Goal: Task Accomplishment & Management: Manage account settings

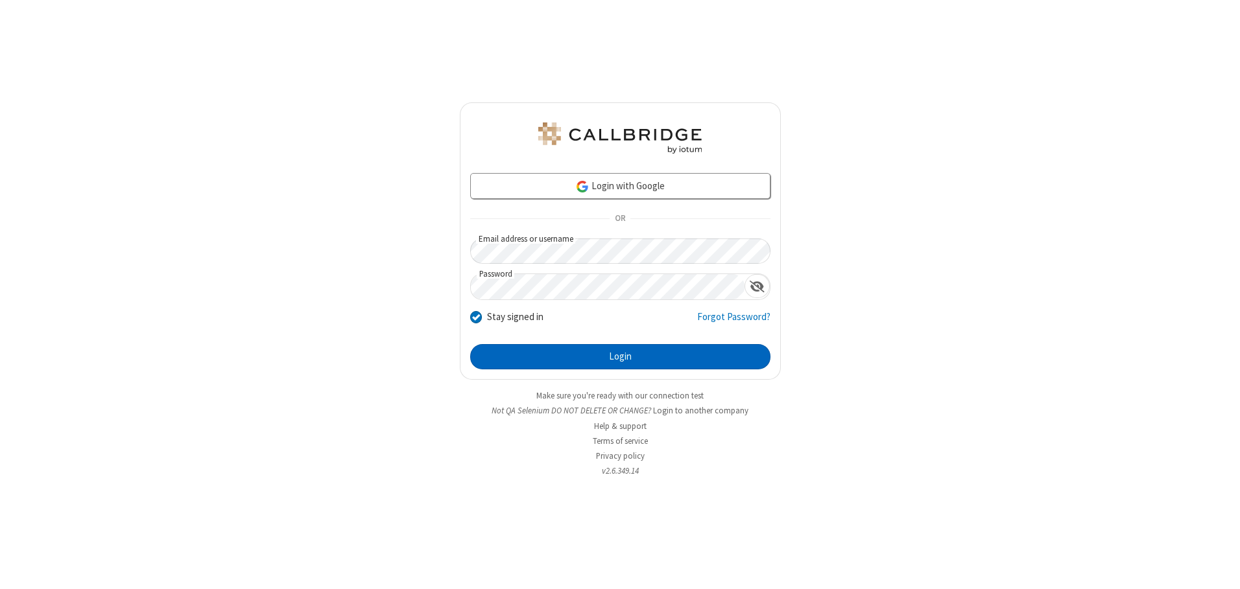
click at [620, 357] on button "Login" at bounding box center [620, 357] width 300 height 26
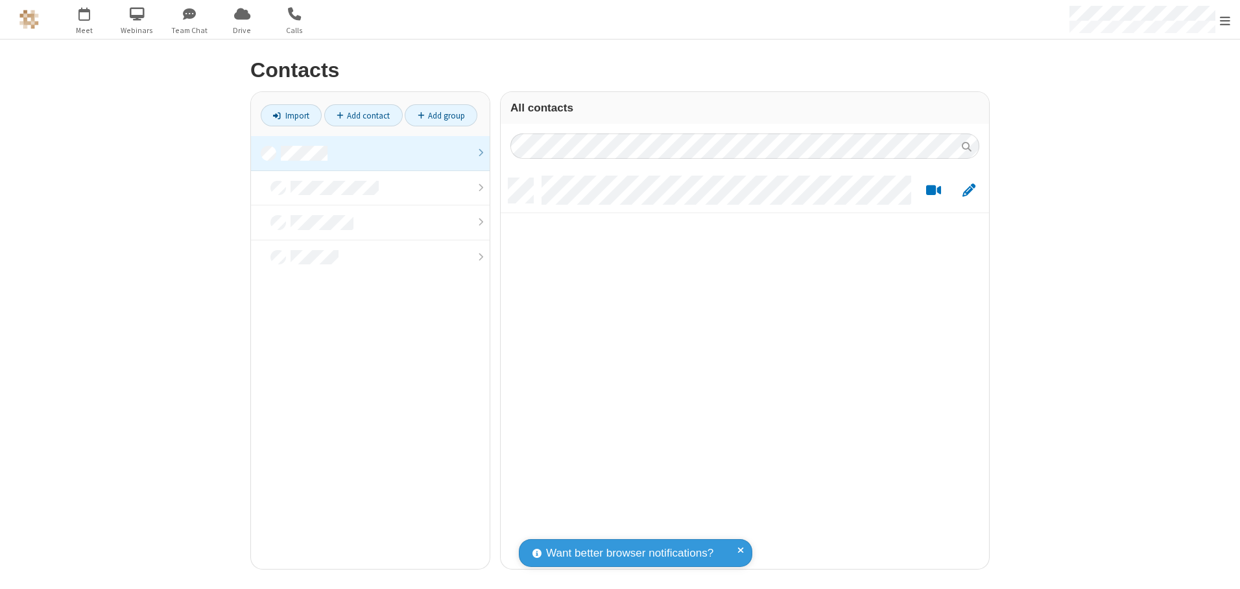
scroll to position [391, 478]
click at [370, 153] on link at bounding box center [370, 153] width 239 height 35
click at [363, 115] on link "Add contact" at bounding box center [363, 115] width 78 height 22
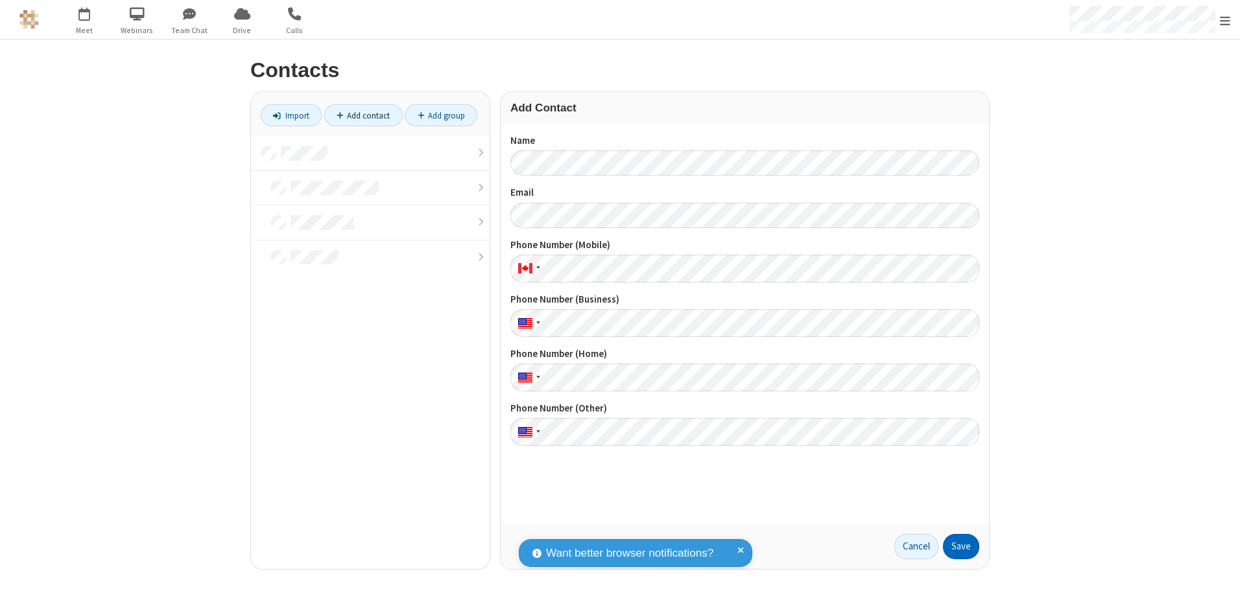
click at [961, 547] on button "Save" at bounding box center [961, 547] width 36 height 26
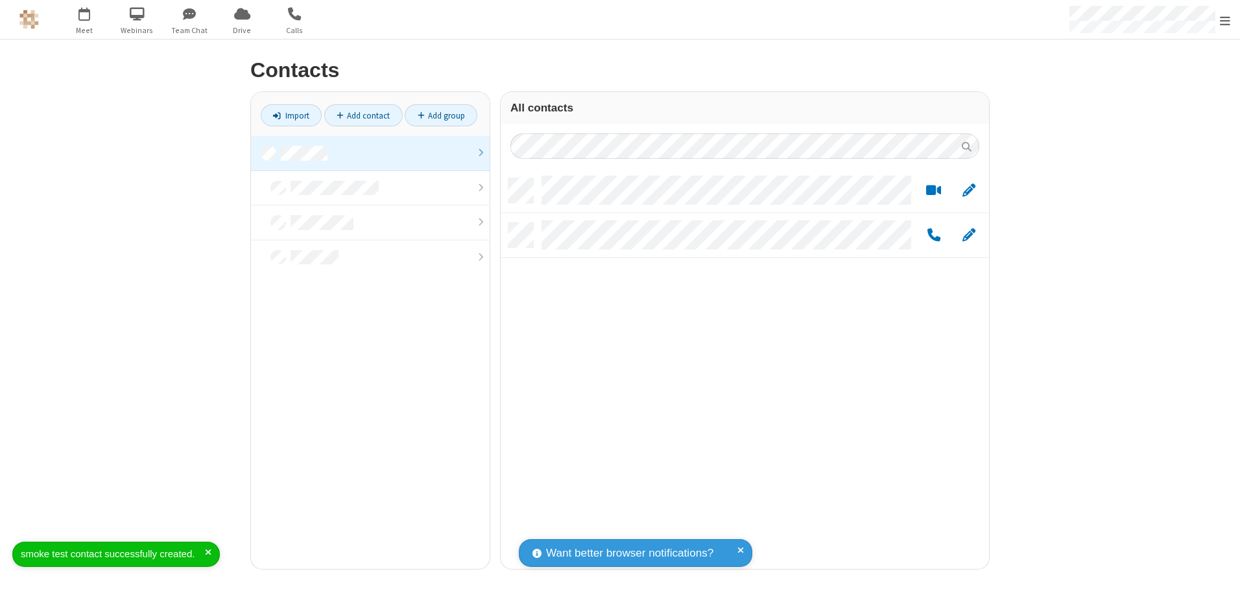
scroll to position [391, 478]
